Goal: Task Accomplishment & Management: Manage account settings

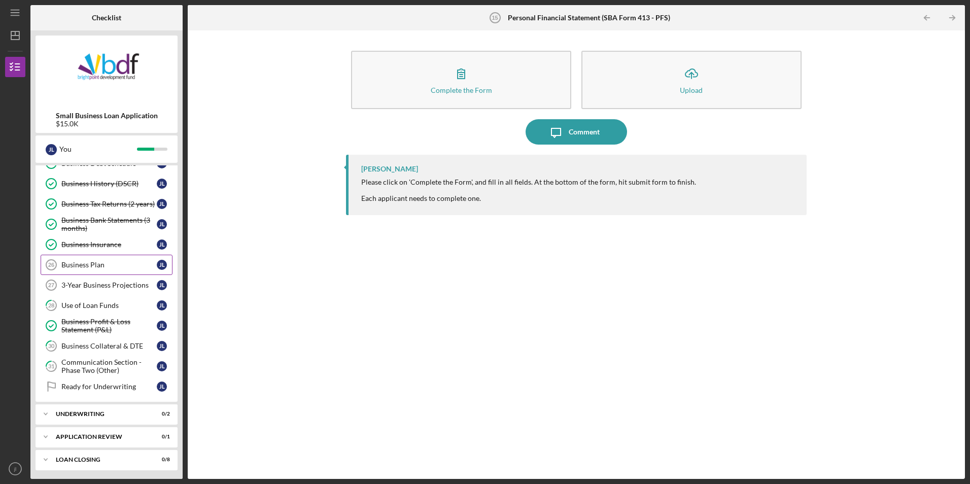
scroll to position [240, 0]
click at [0, 472] on html "Icon/Menu Personal Financial Statement (SBA Form 413 - PFS) 15 Personal Financi…" at bounding box center [485, 242] width 970 height 484
click at [9, 470] on circle "button" at bounding box center [15, 469] width 12 height 12
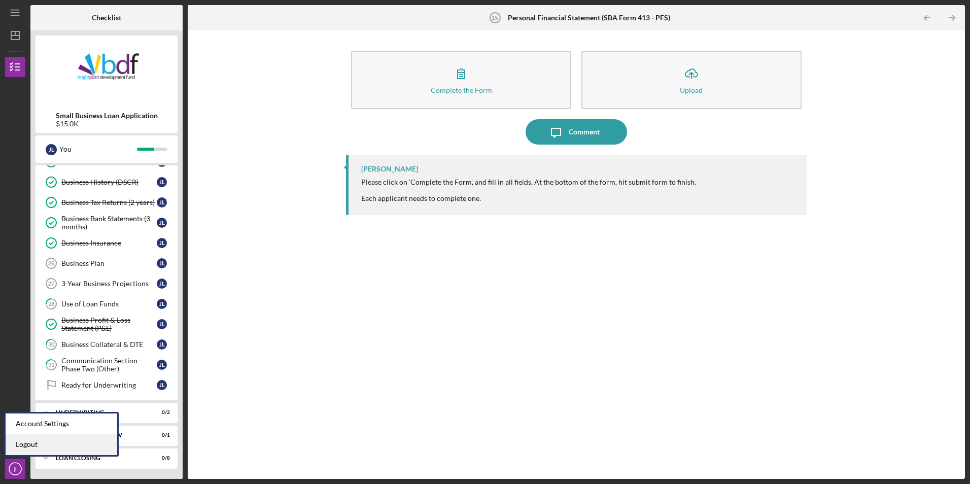
click at [24, 449] on link "Logout" at bounding box center [62, 444] width 112 height 21
